Goal: Task Accomplishment & Management: Complete application form

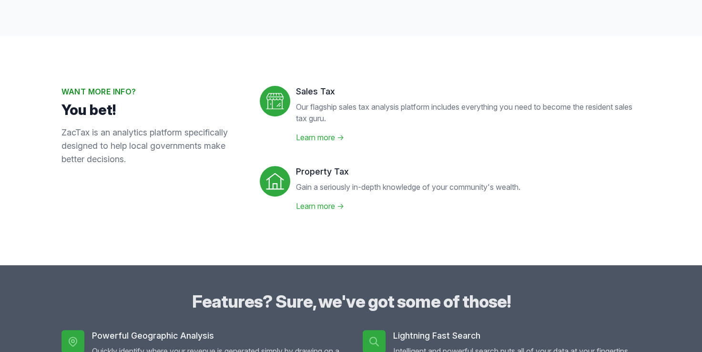
scroll to position [333, 0]
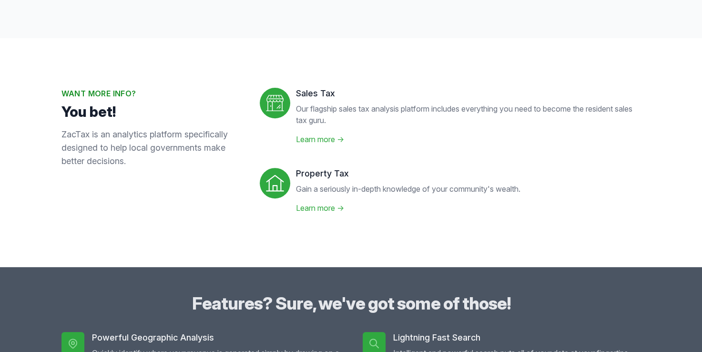
click at [328, 140] on link "Learn more →" at bounding box center [320, 139] width 48 height 10
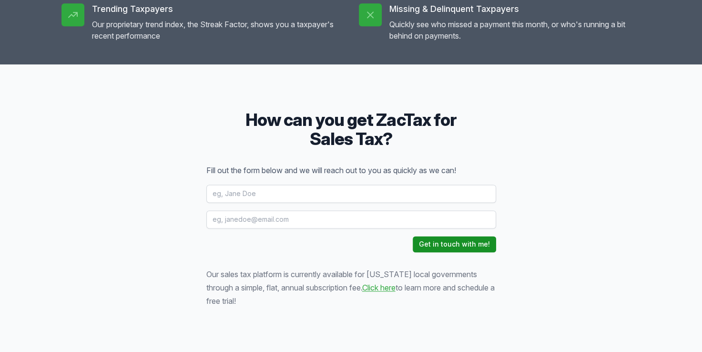
scroll to position [1286, 0]
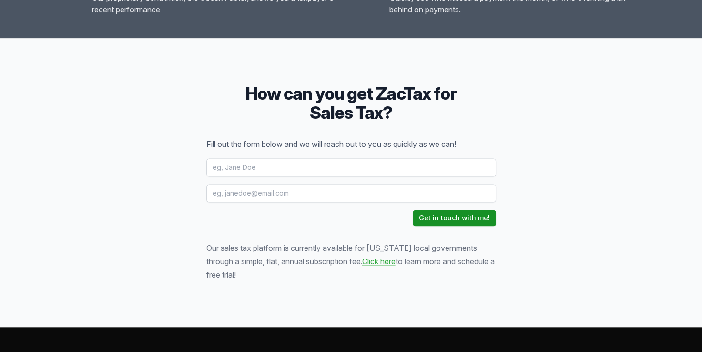
click at [224, 168] on input "text" at bounding box center [351, 167] width 290 height 18
type input "Jodie Miller - Gonzales Economic Development Corp"
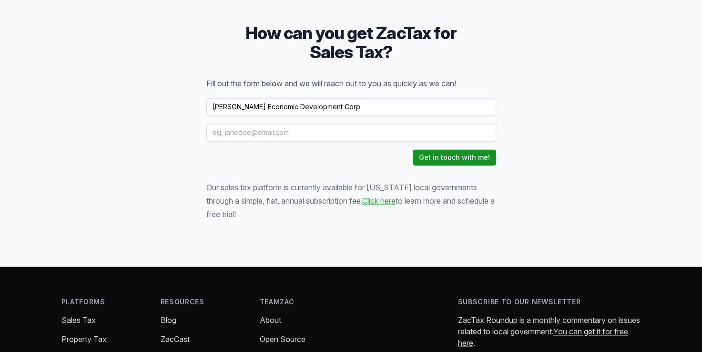
scroll to position [1334, 0]
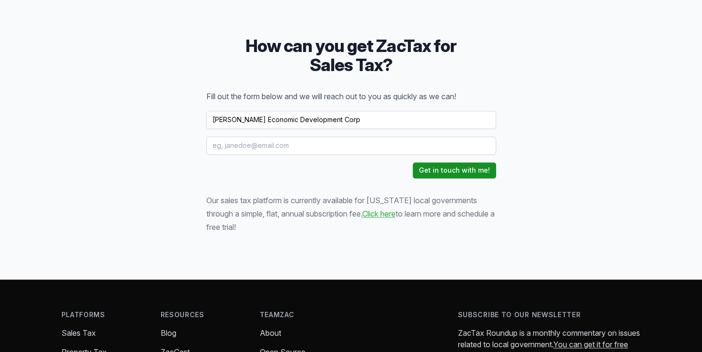
click at [273, 148] on input "email" at bounding box center [351, 145] width 290 height 18
type input "j.miller@gonzales.texas.gov"
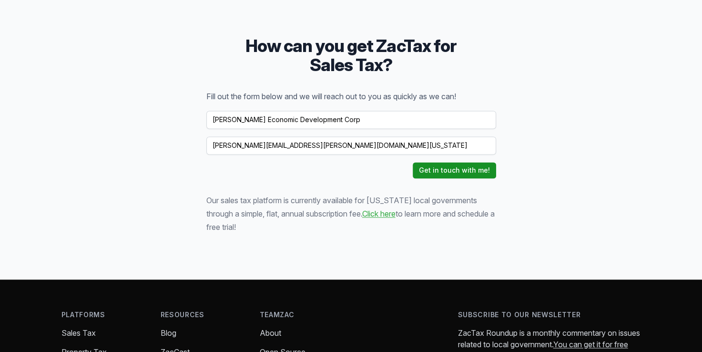
click at [393, 118] on input "Jodie Miller - Gonzales Economic Development Corp" at bounding box center [351, 120] width 290 height 18
click at [258, 120] on input "Jodie Miller - Gonzales Economic Development Corp" at bounding box center [351, 120] width 290 height 18
click at [362, 214] on link "Click here" at bounding box center [378, 214] width 33 height 10
click at [333, 121] on input "Jodie Miller - Administrative Assistant Gonzales Economic Development Corp" at bounding box center [351, 120] width 290 height 18
type input "Jodie Miller - Administrative Assistant - Gonzales Economic Development Corp"
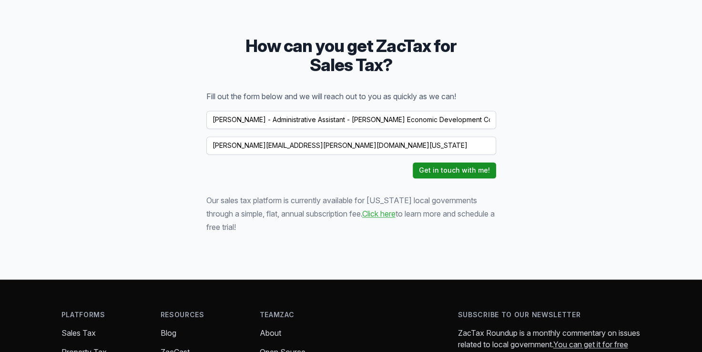
click at [449, 172] on button "Get in touch with me!" at bounding box center [454, 170] width 83 height 16
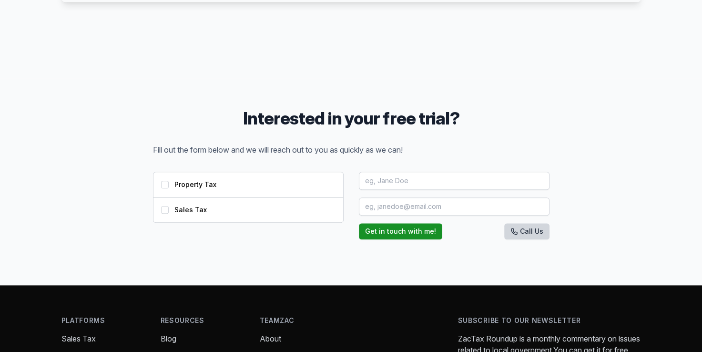
scroll to position [973, 0]
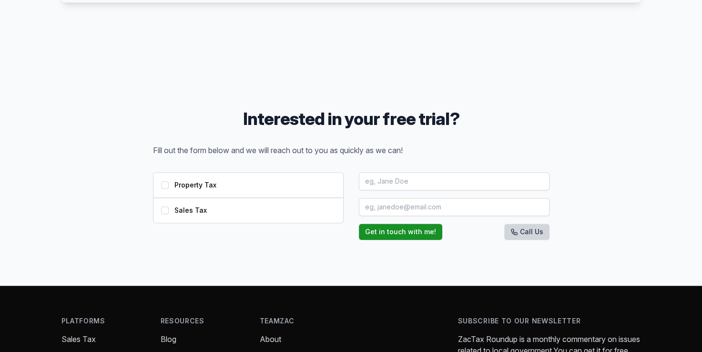
click at [164, 210] on input "Sales Tax" at bounding box center [165, 210] width 8 height 8
checkbox input "true"
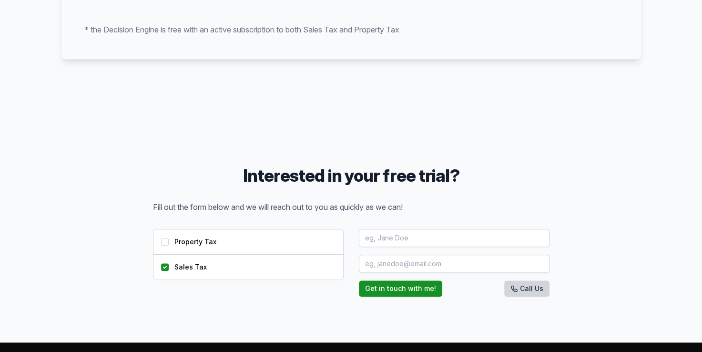
scroll to position [878, 0]
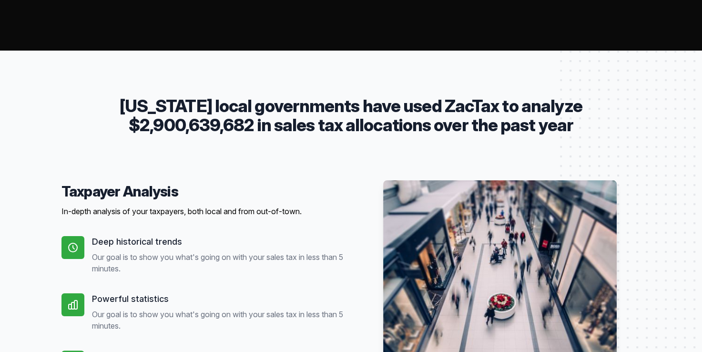
scroll to position [238, 0]
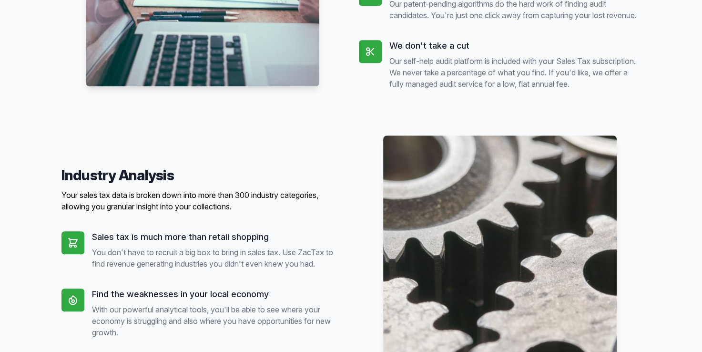
scroll to position [715, 0]
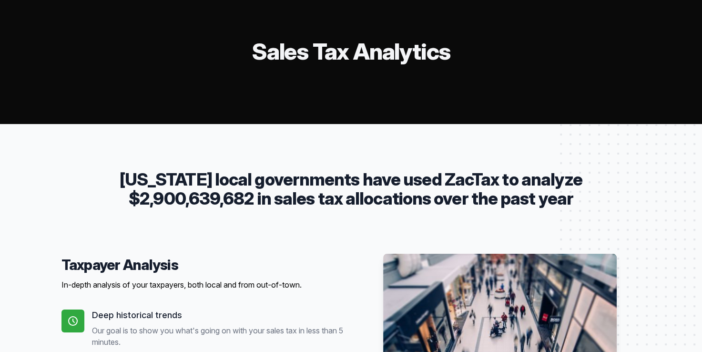
scroll to position [0, 0]
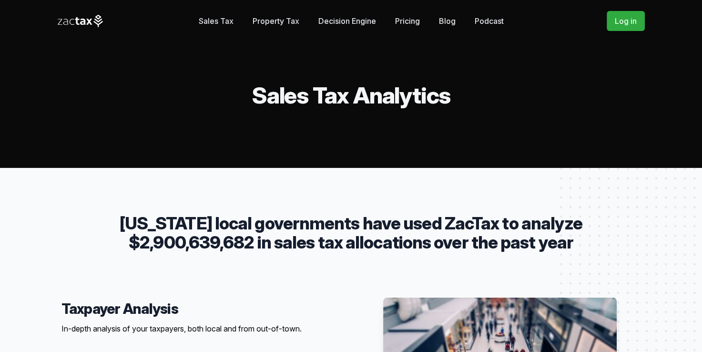
click at [208, 20] on link "Sales Tax" at bounding box center [216, 20] width 35 height 19
